Goal: Information Seeking & Learning: Find specific fact

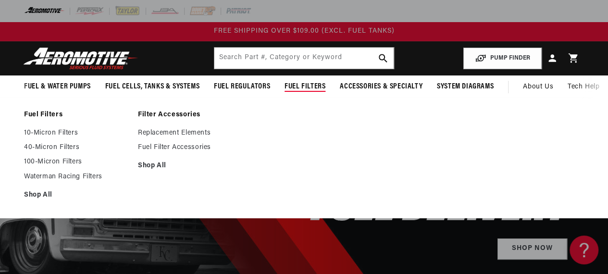
click at [304, 87] on span "Fuel Filters" at bounding box center [304, 87] width 41 height 10
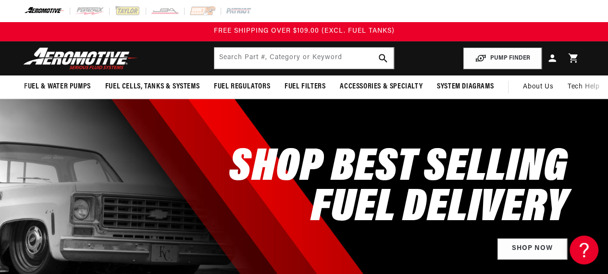
click at [302, 87] on span "Fuel Filters" at bounding box center [304, 87] width 41 height 10
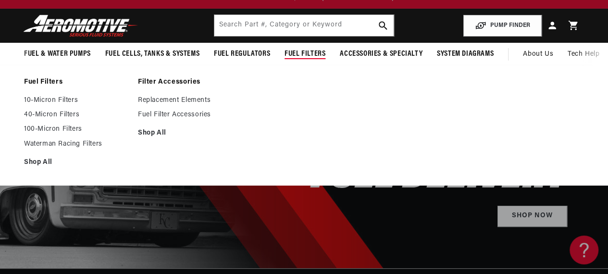
scroll to position [48, 0]
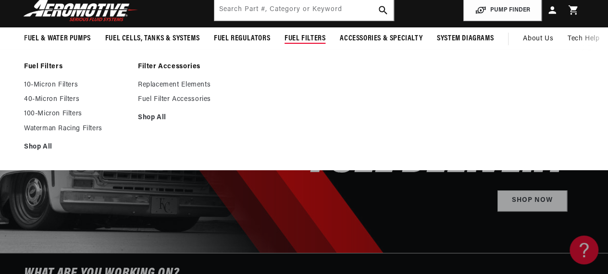
click at [49, 87] on link "10-Micron Filters" at bounding box center [76, 85] width 104 height 9
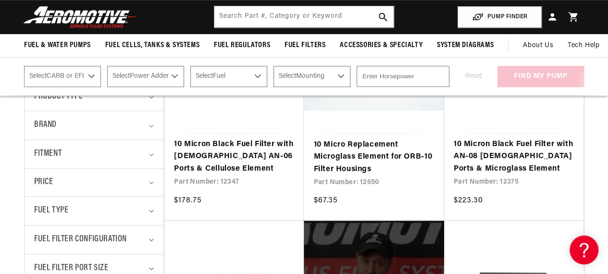
scroll to position [288, 0]
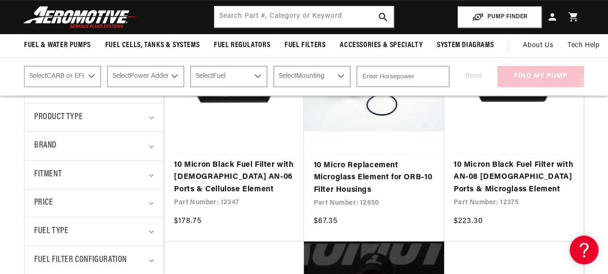
click at [94, 75] on select "Select CARB or EFI Carbureted Fuel Injected" at bounding box center [62, 76] width 77 height 21
select select "Fuel-Injected"
click at [24, 66] on select "Select CARB or EFI Carbureted Fuel Injected" at bounding box center [62, 76] width 77 height 21
select select "Fuel-Injected"
click at [177, 73] on select "Select Power Adder No - Naturally Aspirated Yes - Forced Induction" at bounding box center [145, 76] width 77 height 21
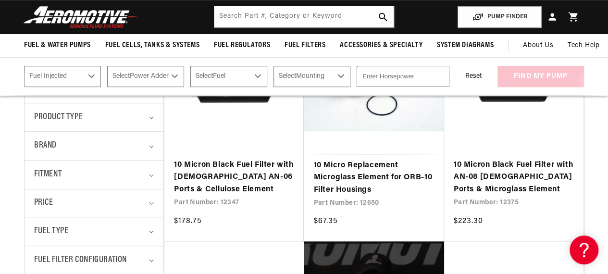
select select "No-Naturally-Aspirated"
click at [108, 66] on select "Select Power Adder No - Naturally Aspirated Yes - Forced Induction" at bounding box center [145, 76] width 77 height 21
select select "No-Naturally-Aspirated"
click at [258, 76] on select "Select Fuel E85 Gas" at bounding box center [228, 76] width 77 height 21
select select "Gas"
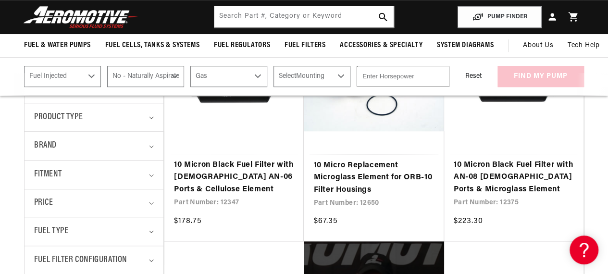
click at [192, 66] on select "Select Fuel E85 Gas" at bounding box center [228, 76] width 77 height 21
select select "Gas"
click at [348, 74] on select "Select Mounting External In-Tank" at bounding box center [311, 76] width 77 height 21
select select "In-Tank"
click at [276, 66] on select "Select Mounting External In-Tank" at bounding box center [311, 76] width 77 height 21
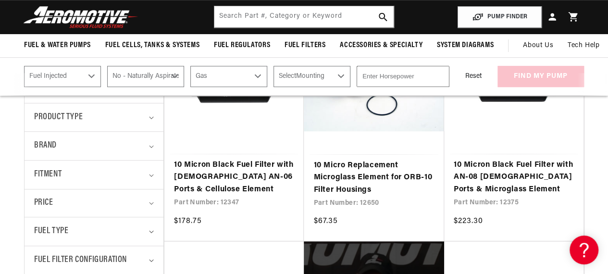
select select "In-Tank"
type input "1"
click at [438, 76] on input "1" at bounding box center [402, 76] width 93 height 21
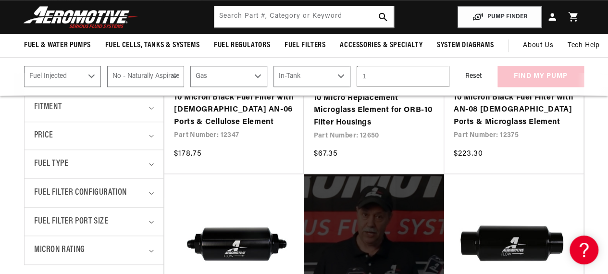
scroll to position [336, 0]
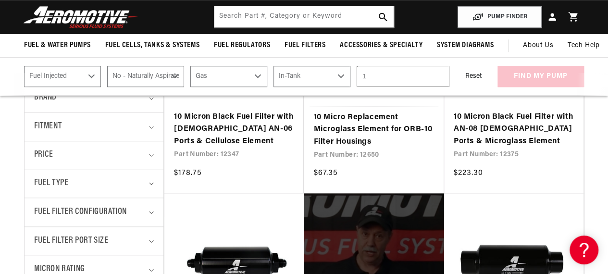
click at [202, 122] on link "10 Micron Black Fuel Filter with [DEMOGRAPHIC_DATA] AN-06 Ports & Cellulose Ele…" at bounding box center [234, 129] width 120 height 37
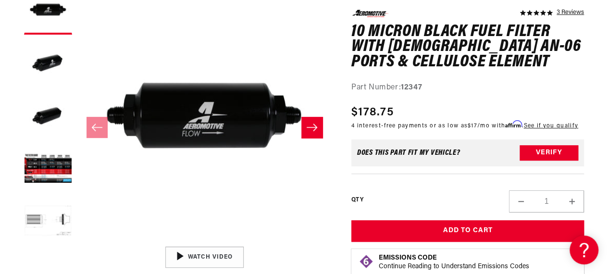
scroll to position [192, 0]
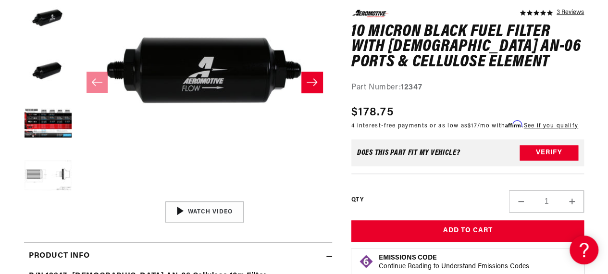
click at [55, 118] on button "Load image 4 in gallery view" at bounding box center [48, 124] width 48 height 48
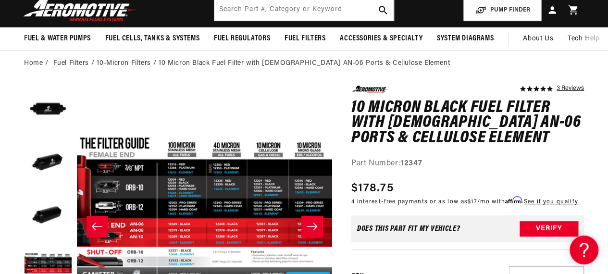
scroll to position [0, 0]
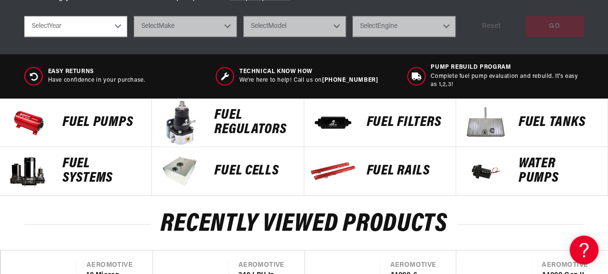
scroll to position [432, 0]
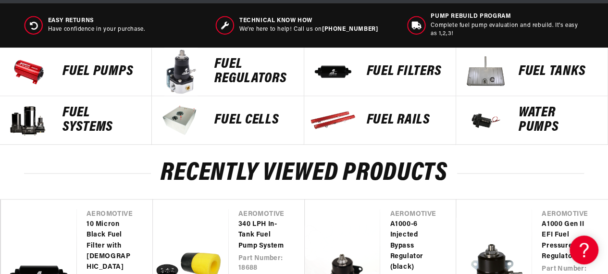
click at [379, 67] on p "FUEL FILTERS" at bounding box center [405, 71] width 79 height 14
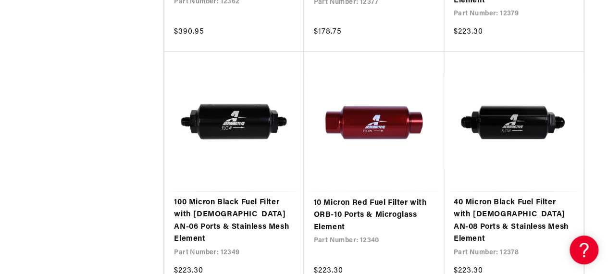
scroll to position [1393, 0]
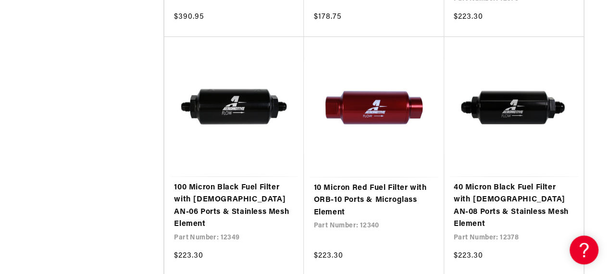
click at [228, 182] on link "100 Micron Black Fuel Filter with [DEMOGRAPHIC_DATA] AN-06 Ports & Stainless Me…" at bounding box center [234, 206] width 120 height 49
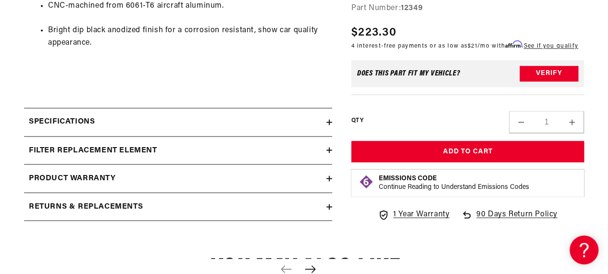
scroll to position [768, 0]
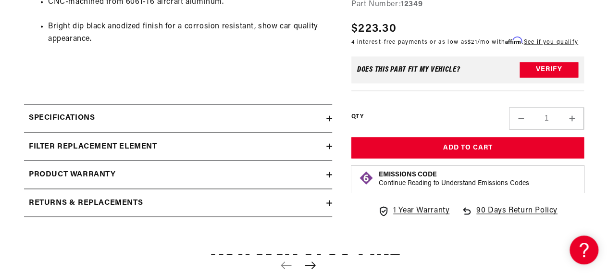
click at [329, 118] on icon at bounding box center [329, 118] width 6 height 6
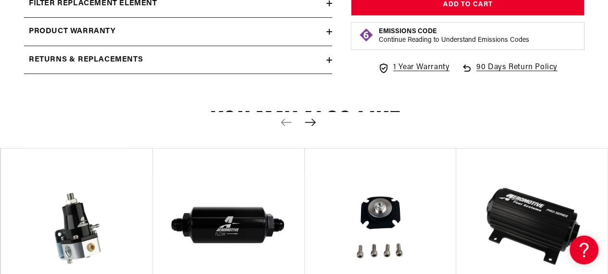
scroll to position [1777, 0]
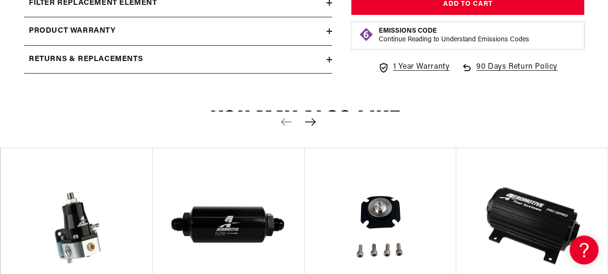
click at [314, 118] on icon "Next slide" at bounding box center [310, 122] width 12 height 8
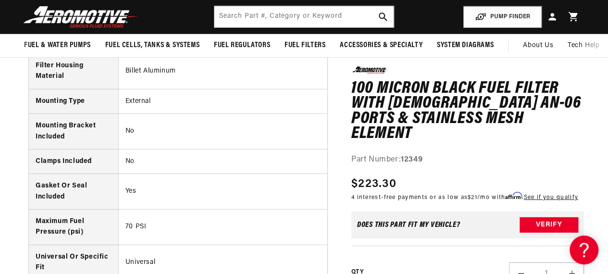
scroll to position [1297, 0]
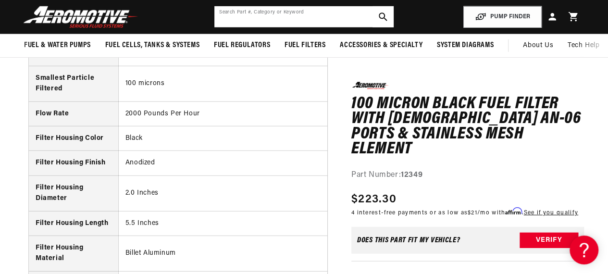
click at [229, 16] on input "text" at bounding box center [303, 16] width 179 height 21
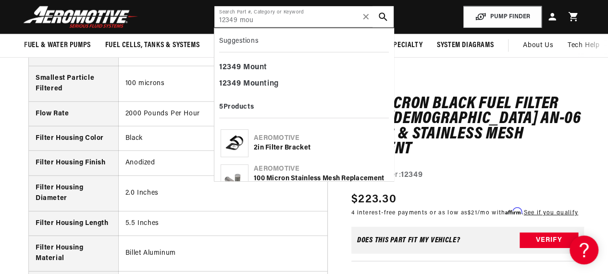
type input "12349 mou"
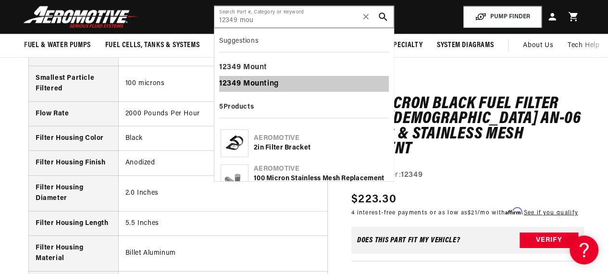
click at [251, 81] on b "Mou" at bounding box center [251, 84] width 16 height 8
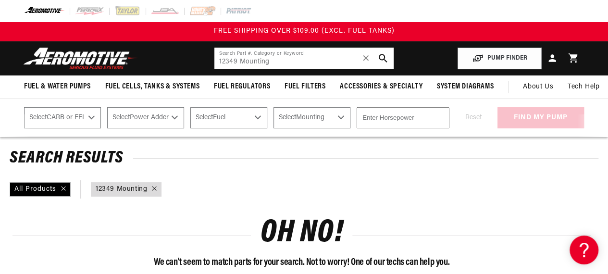
click at [278, 61] on input "12349 Mounting" at bounding box center [303, 58] width 179 height 21
type input "12349 Mounting"
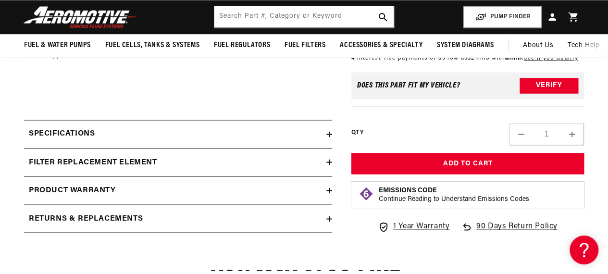
scroll to position [743, 0]
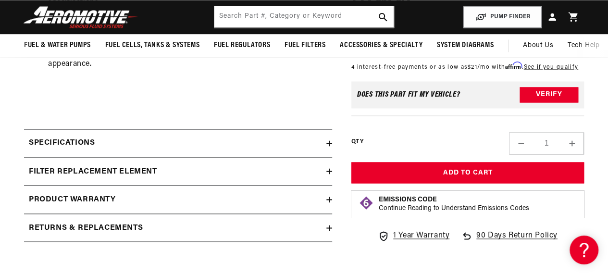
click at [327, 140] on icon at bounding box center [329, 143] width 6 height 6
